Goal: Transaction & Acquisition: Purchase product/service

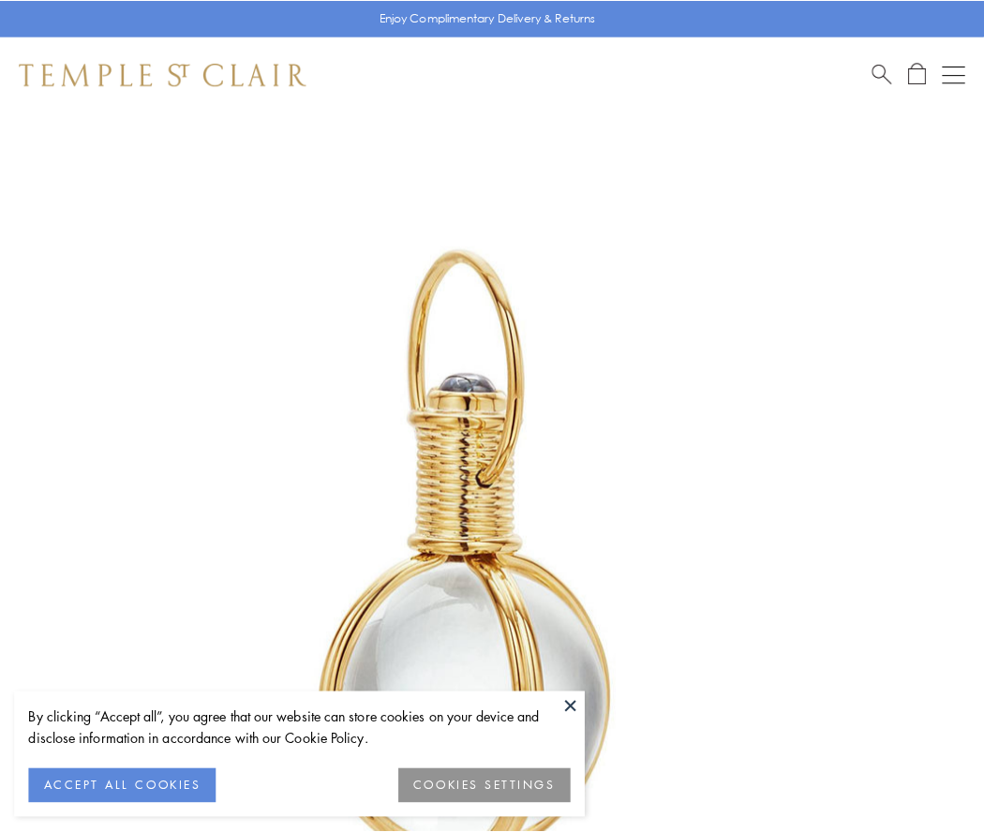
scroll to position [489, 0]
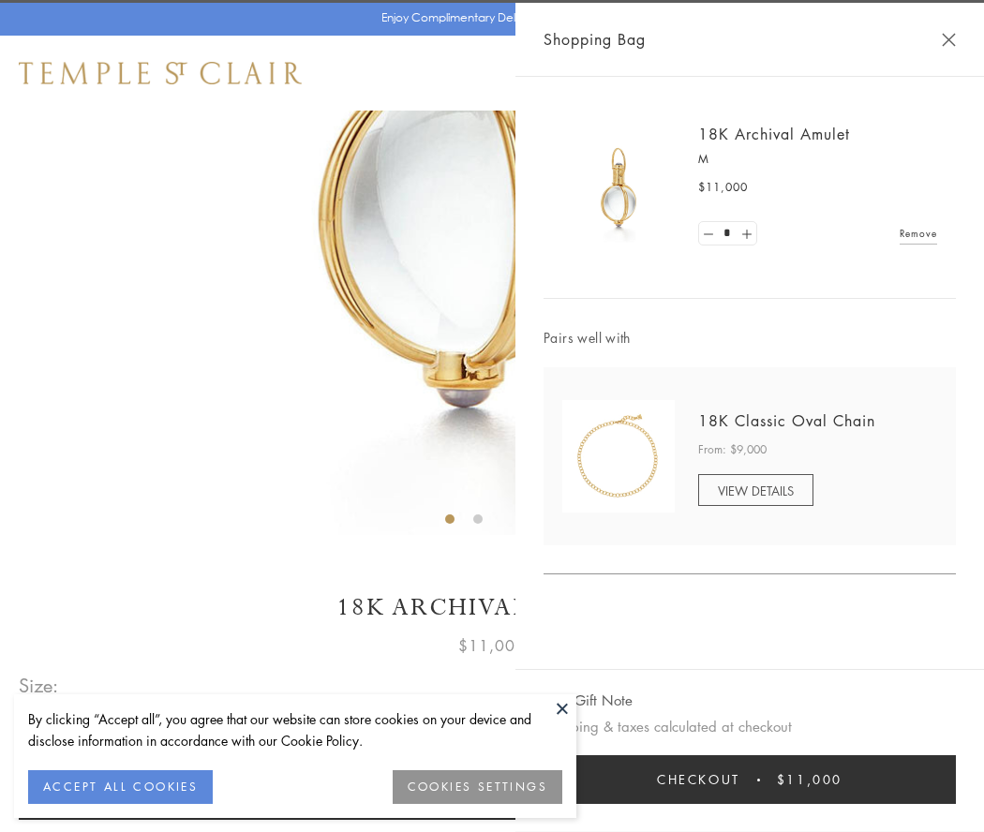
click at [750, 780] on button "Checkout $11,000" at bounding box center [750, 780] width 412 height 49
